Goal: Information Seeking & Learning: Learn about a topic

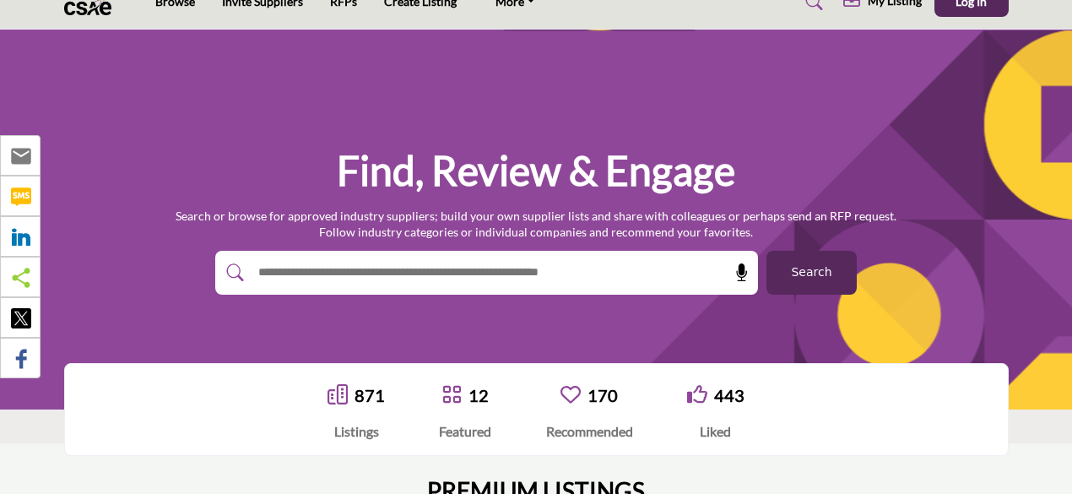
scroll to position [12, 0]
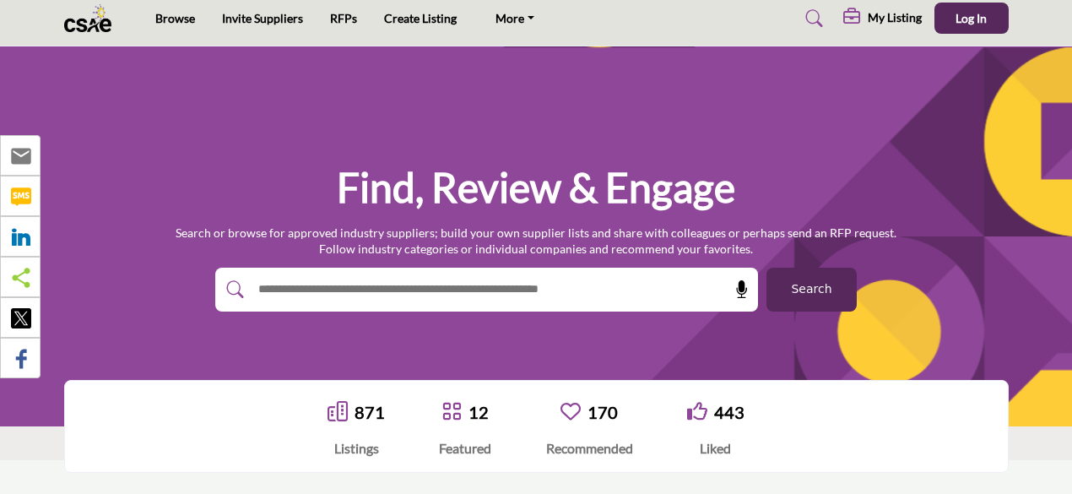
click at [478, 288] on input "text" at bounding box center [450, 289] width 402 height 25
type input "**********"
click at [766, 267] on button "Search" at bounding box center [811, 289] width 90 height 44
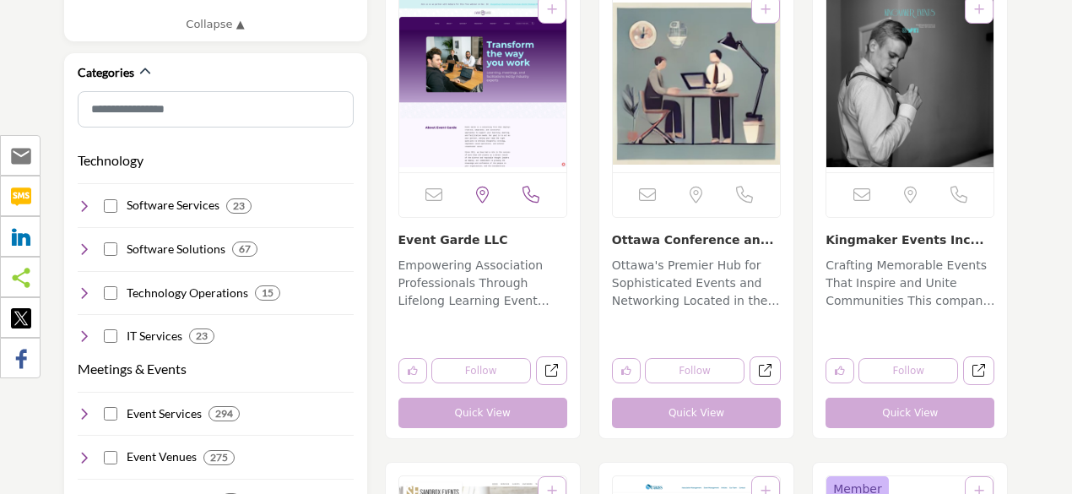
scroll to position [926, 0]
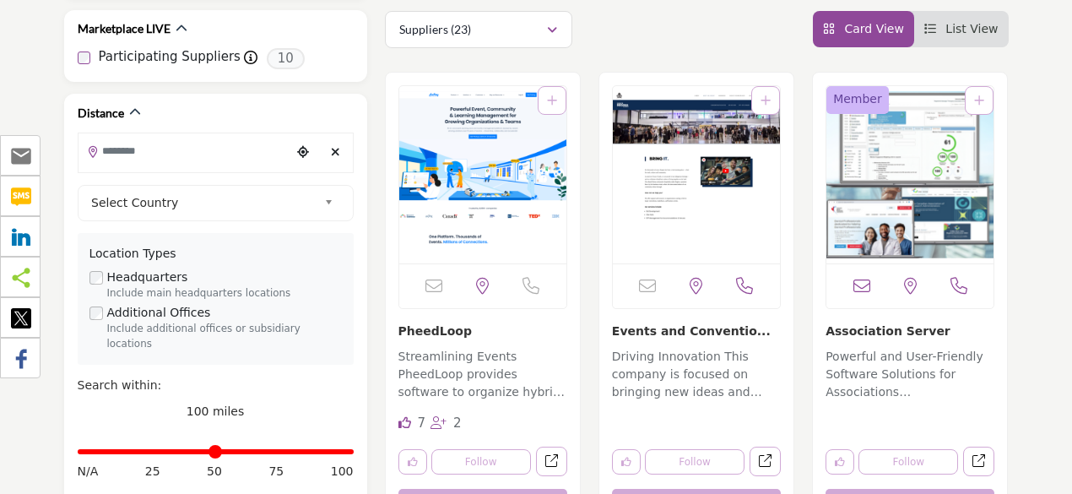
scroll to position [400, 0]
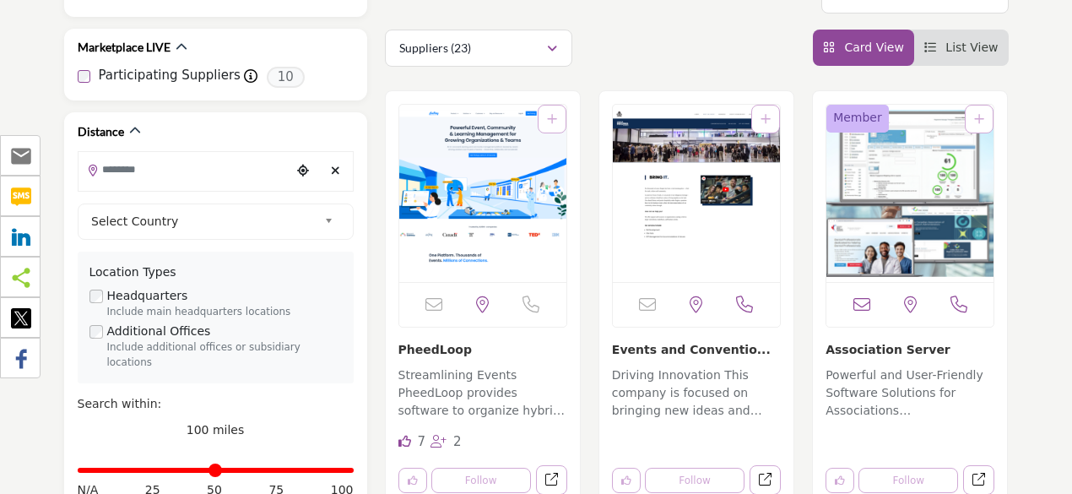
click at [515, 397] on p "Streamlining Events PheedLoop provides software to organize hybrid, virtual, an…" at bounding box center [482, 394] width 169 height 57
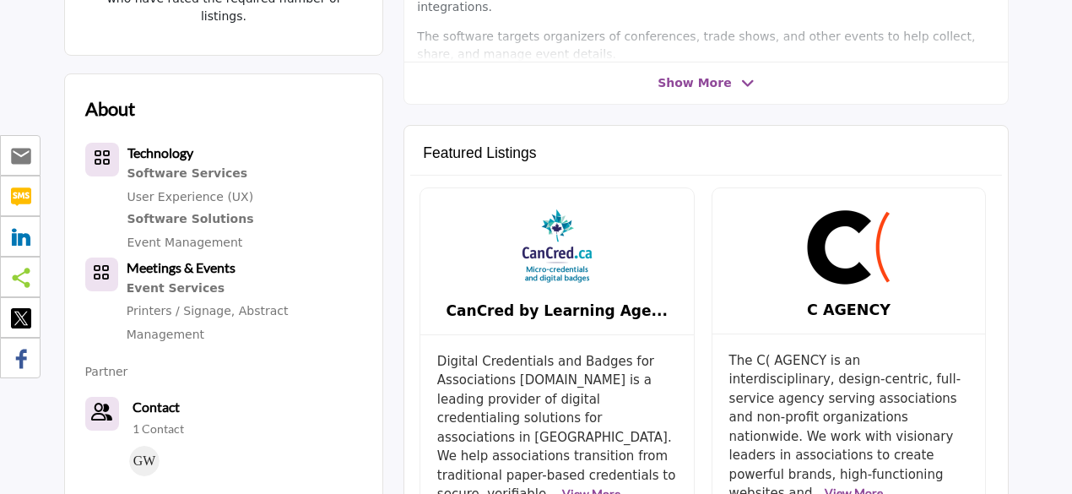
scroll to position [795, 0]
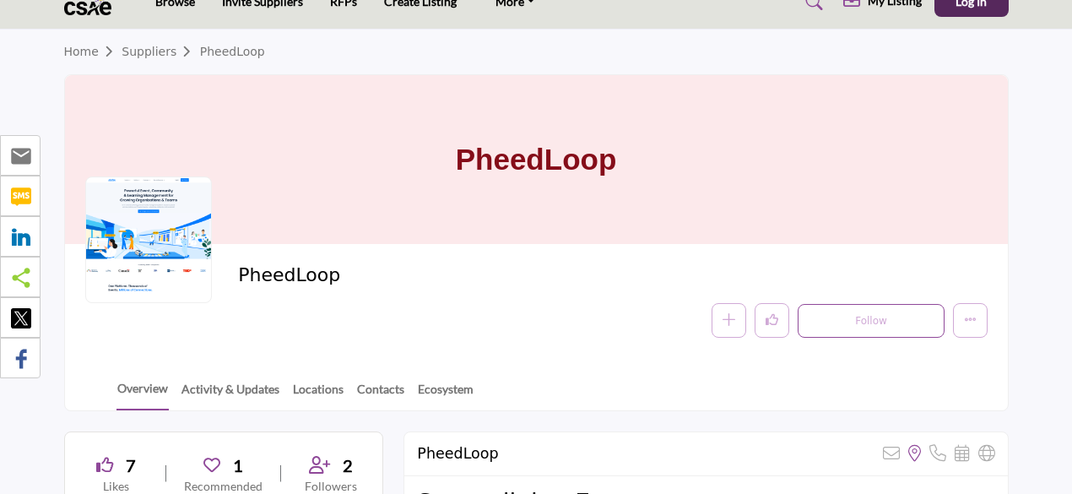
scroll to position [0, 0]
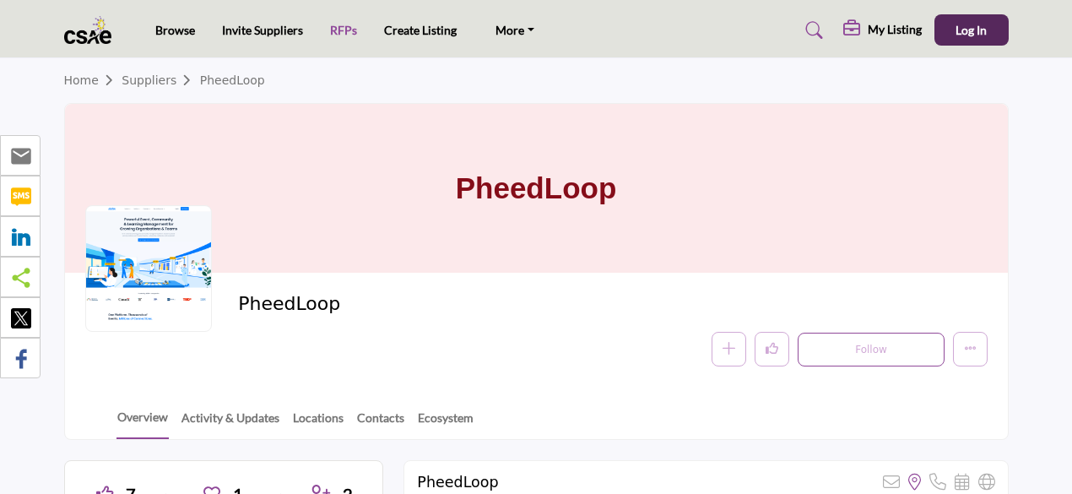
click at [338, 28] on link "RFPs" at bounding box center [343, 30] width 27 height 14
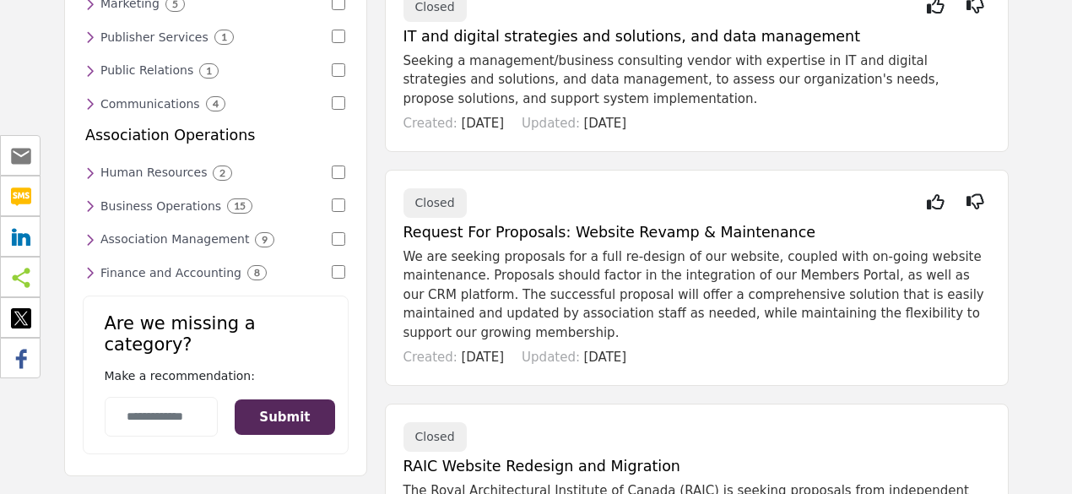
scroll to position [243, 0]
